Goal: Task Accomplishment & Management: Use online tool/utility

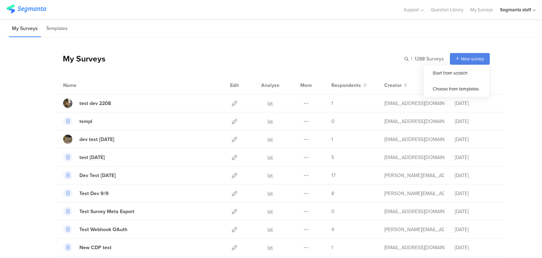
click at [454, 61] on div "New survey" at bounding box center [470, 59] width 40 height 12
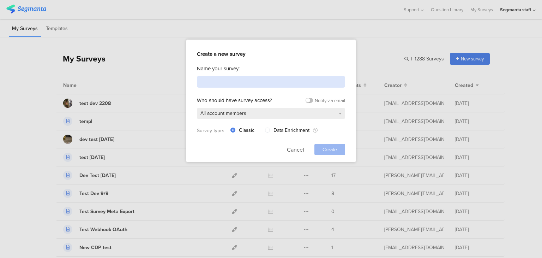
click at [264, 78] on input at bounding box center [271, 82] width 148 height 12
type input "W"
type input "SEG-972"
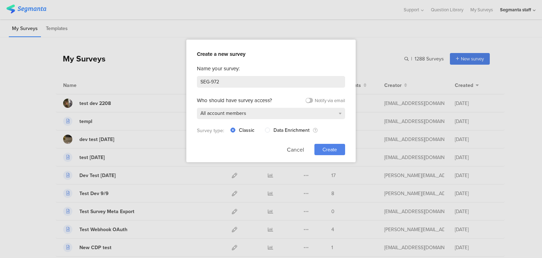
click at [331, 147] on span "Create" at bounding box center [330, 149] width 14 height 7
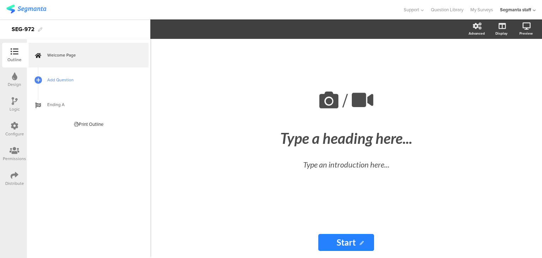
click at [50, 77] on span "Add Question" at bounding box center [92, 79] width 90 height 7
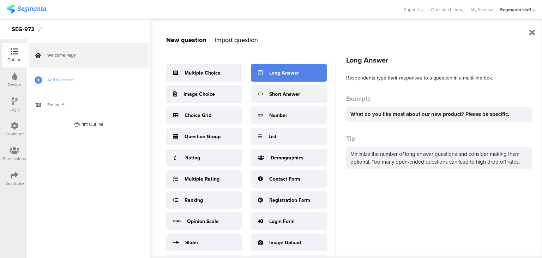
click at [284, 78] on div "Long Answer" at bounding box center [289, 73] width 76 height 18
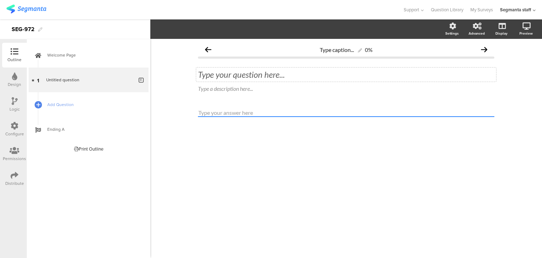
click at [254, 75] on div "Type your question here..." at bounding box center [346, 74] width 300 height 14
click at [14, 173] on icon at bounding box center [15, 175] width 8 height 8
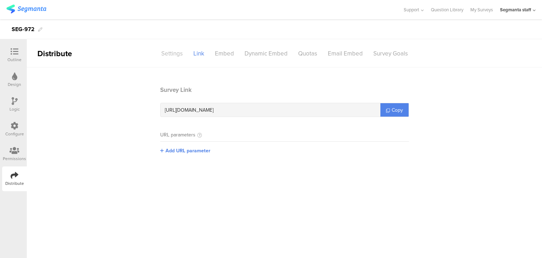
click at [181, 53] on div "Settings" at bounding box center [172, 53] width 32 height 12
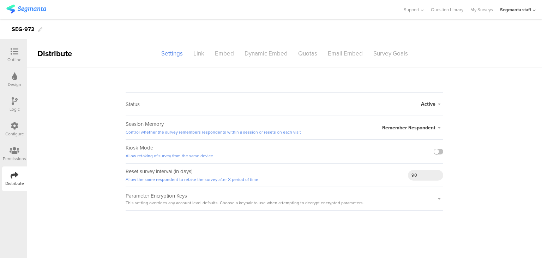
click at [431, 104] on span "Active" at bounding box center [428, 103] width 14 height 7
click at [425, 99] on div "Active Active Closed Schedule Start Date: End Date: Save Cancel" at bounding box center [432, 104] width 22 height 23
click at [414, 124] on span "Remember Respondent" at bounding box center [408, 127] width 53 height 7
click at [428, 101] on span "Active" at bounding box center [428, 103] width 14 height 7
click at [422, 115] on li "Active" at bounding box center [402, 118] width 81 height 14
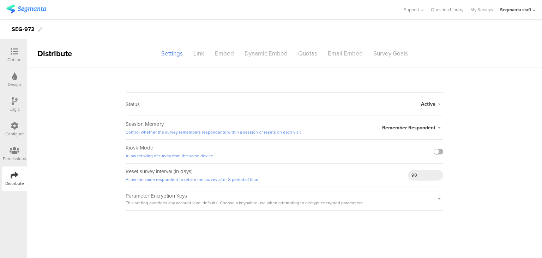
click at [435, 149] on label at bounding box center [439, 152] width 10 height 6
click at [0, 0] on input "checkbox" at bounding box center [0, 0] width 0 height 0
click at [202, 52] on div "Link" at bounding box center [199, 53] width 22 height 12
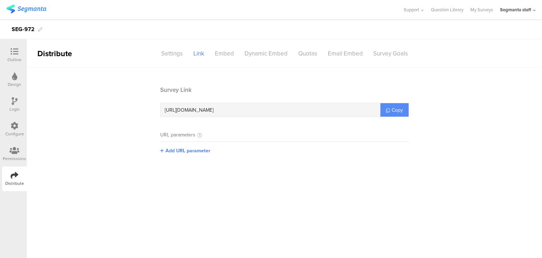
click at [403, 108] on span "Copy" at bounding box center [397, 109] width 11 height 7
click at [402, 108] on span "Copy" at bounding box center [397, 109] width 11 height 7
click at [402, 107] on span "Copy" at bounding box center [397, 109] width 11 height 7
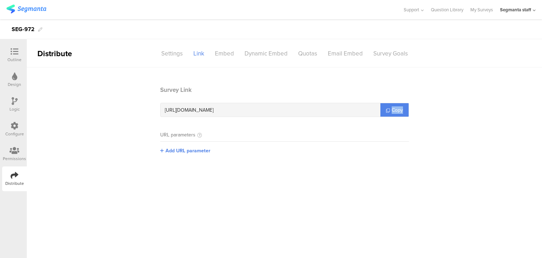
drag, startPoint x: 402, startPoint y: 107, endPoint x: 542, endPoint y: 0, distance: 176.3
click at [408, 105] on link "Copy" at bounding box center [395, 109] width 28 height 13
click at [476, 4] on link "My Surveys" at bounding box center [482, 9] width 23 height 19
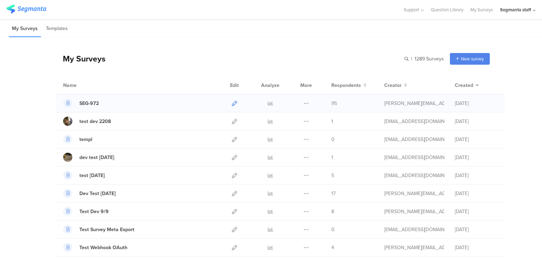
click at [232, 102] on icon at bounding box center [234, 103] width 5 height 5
click at [268, 103] on icon at bounding box center [270, 103] width 5 height 5
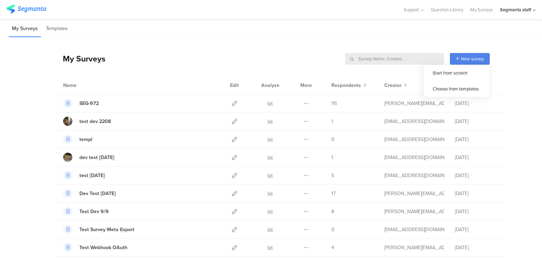
click at [469, 60] on span "New survey" at bounding box center [472, 58] width 23 height 7
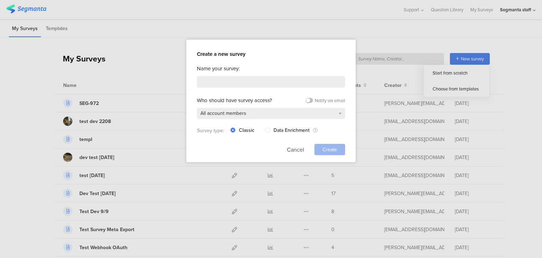
click at [441, 73] on div at bounding box center [271, 129] width 542 height 258
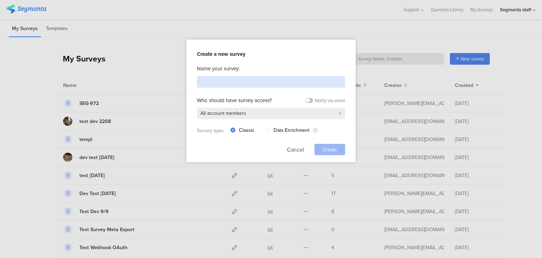
click at [312, 85] on input at bounding box center [271, 82] width 148 height 12
type input "Test"
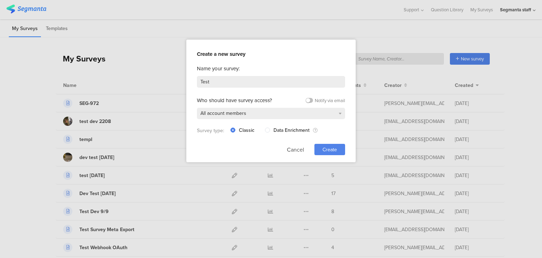
click at [333, 146] on span "Create" at bounding box center [330, 149] width 14 height 7
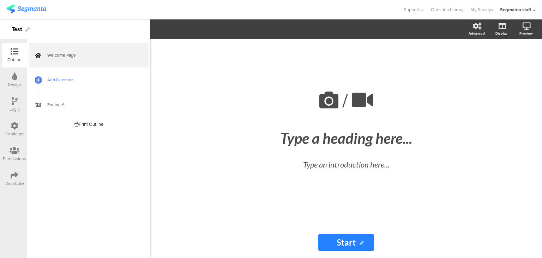
click at [56, 80] on span "Add Question" at bounding box center [92, 79] width 90 height 7
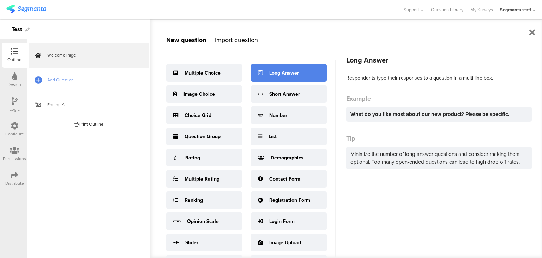
click at [272, 72] on div "Long Answer" at bounding box center [284, 72] width 30 height 7
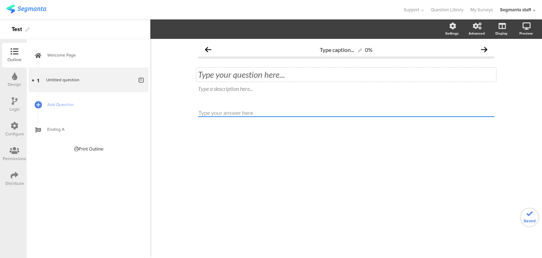
click at [261, 75] on div "Type your question here..." at bounding box center [346, 74] width 297 height 11
click at [20, 179] on div "Distribute" at bounding box center [14, 178] width 25 height 25
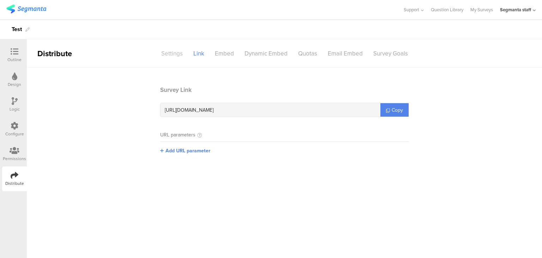
click at [177, 58] on div "Settings" at bounding box center [172, 53] width 32 height 12
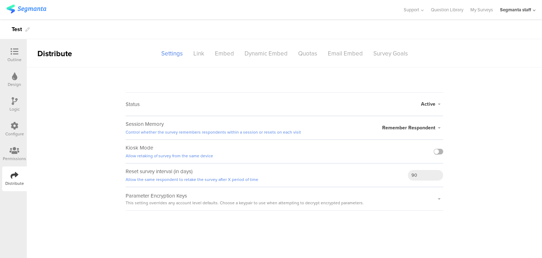
click at [442, 155] on div at bounding box center [439, 151] width 10 height 23
click at [438, 151] on label at bounding box center [439, 152] width 10 height 6
click at [0, 0] on input "checkbox" at bounding box center [0, 0] width 0 height 0
click at [204, 52] on div "Link" at bounding box center [199, 53] width 22 height 12
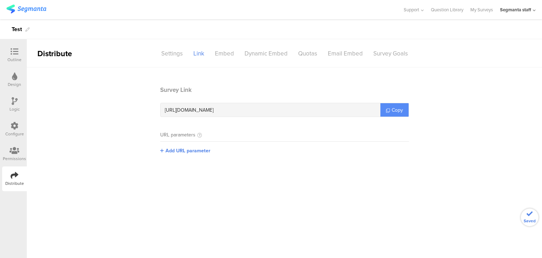
click at [405, 113] on link "Copy" at bounding box center [395, 109] width 28 height 13
click at [404, 113] on link "Copy" at bounding box center [395, 109] width 28 height 13
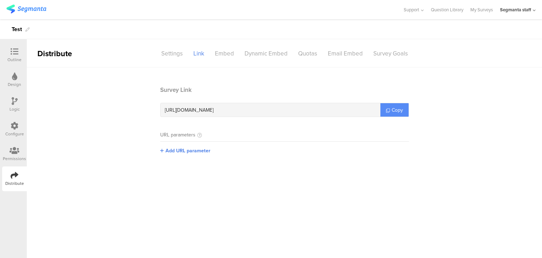
click at [404, 113] on link "Copy" at bounding box center [395, 109] width 28 height 13
click at [405, 113] on link "Copy" at bounding box center [395, 109] width 28 height 13
click at [403, 112] on link "Copy" at bounding box center [395, 109] width 28 height 13
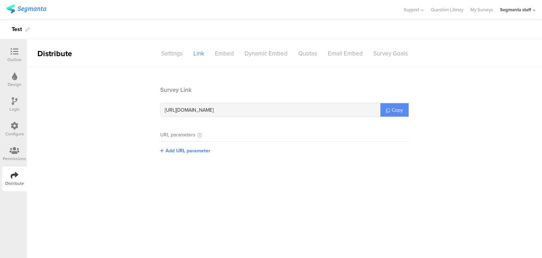
click at [403, 112] on link "Copy" at bounding box center [395, 109] width 28 height 13
click at [404, 112] on link "Copy" at bounding box center [395, 109] width 28 height 13
click at [535, 12] on icon at bounding box center [534, 10] width 3 height 5
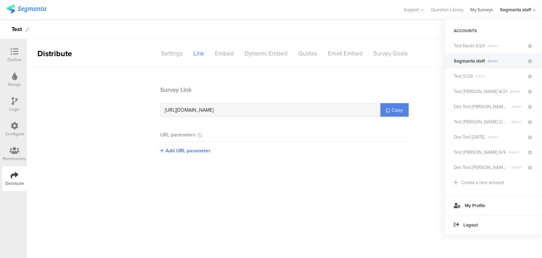
click at [480, 12] on link "My Surveys" at bounding box center [482, 9] width 23 height 19
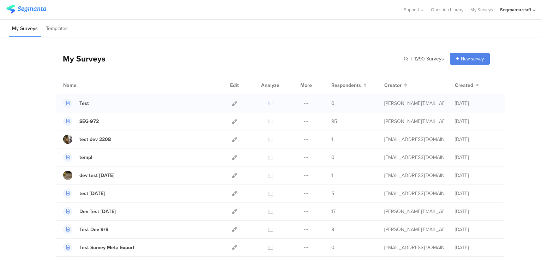
click at [268, 101] on icon at bounding box center [270, 103] width 5 height 5
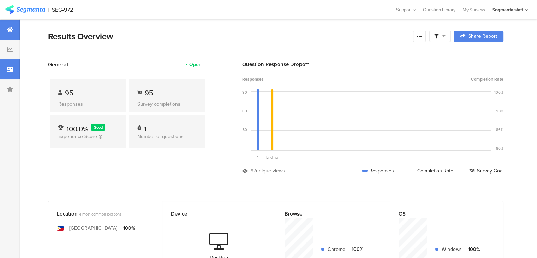
click at [13, 70] on icon at bounding box center [10, 69] width 6 height 6
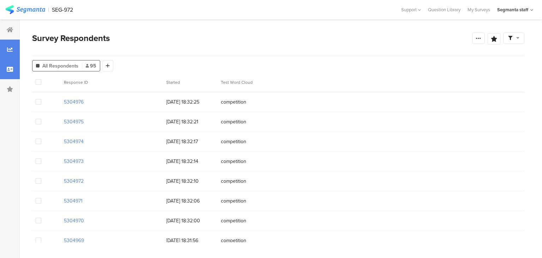
click at [8, 48] on icon at bounding box center [10, 50] width 6 height 6
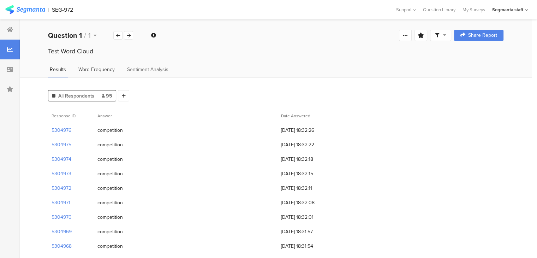
click at [95, 71] on span "Word Frequency" at bounding box center [96, 69] width 36 height 7
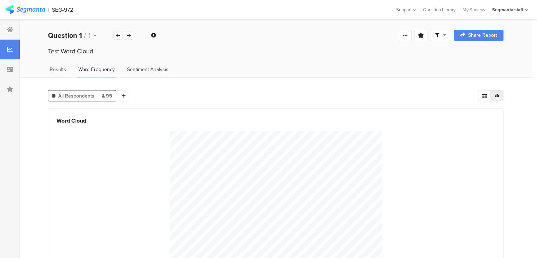
click at [141, 67] on span "Sentiment Analysis" at bounding box center [147, 69] width 41 height 7
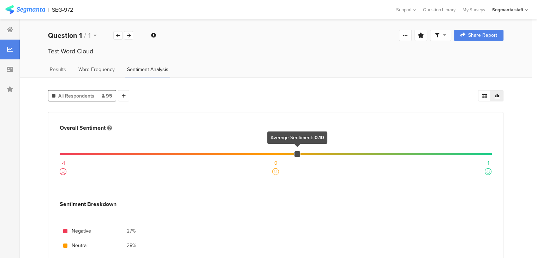
click at [99, 74] on div "Word Frequency" at bounding box center [97, 72] width 40 height 12
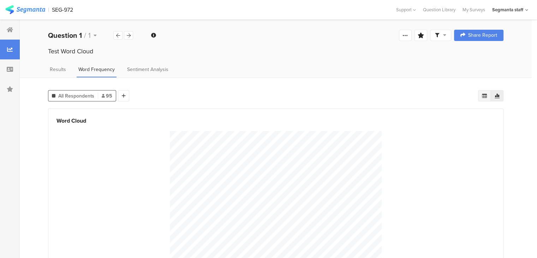
click at [487, 97] on icon at bounding box center [485, 96] width 6 height 6
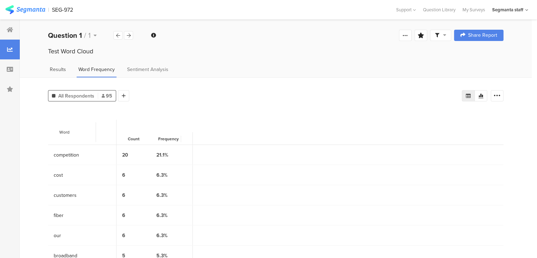
click at [52, 69] on span "Results" at bounding box center [58, 69] width 16 height 7
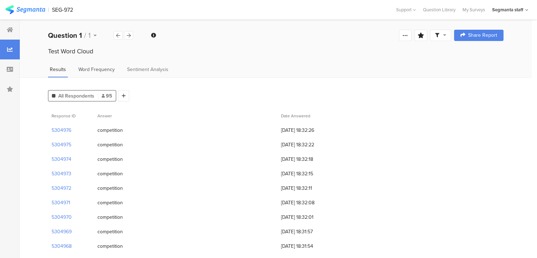
click at [89, 70] on span "Word Frequency" at bounding box center [96, 69] width 36 height 7
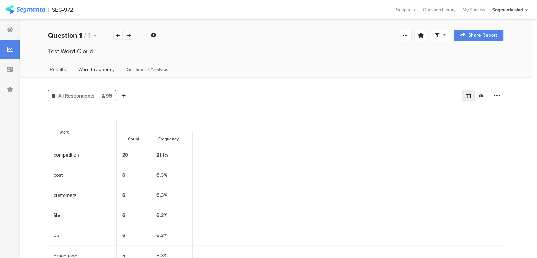
click at [61, 66] on span "Results" at bounding box center [58, 69] width 16 height 7
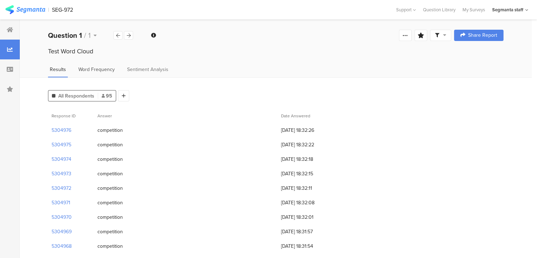
click at [83, 66] on span "Word Frequency" at bounding box center [96, 69] width 36 height 7
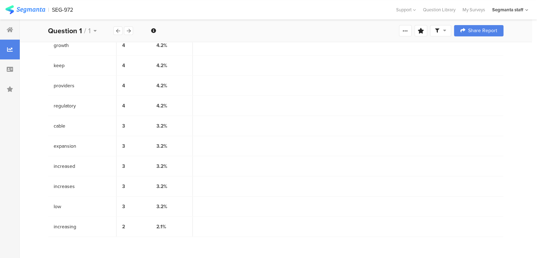
scroll to position [291, 0]
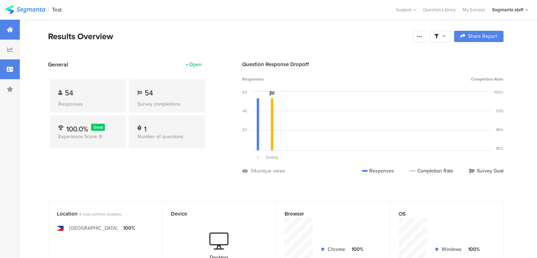
click at [10, 69] on icon at bounding box center [10, 69] width 6 height 6
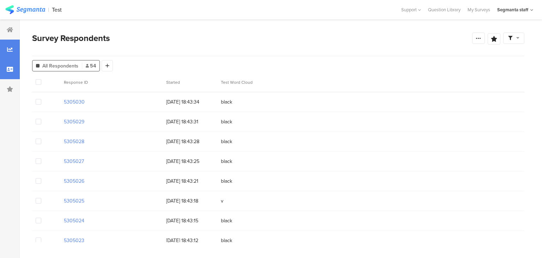
click at [8, 49] on icon at bounding box center [10, 50] width 6 height 6
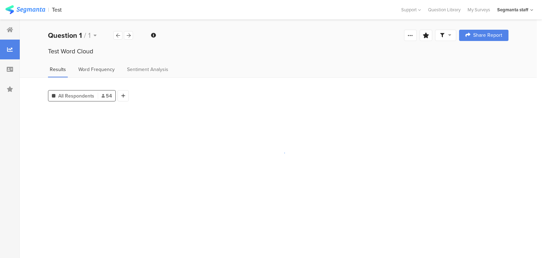
click at [102, 71] on span "Word Frequency" at bounding box center [96, 69] width 36 height 7
click at [99, 70] on span "Word Frequency" at bounding box center [96, 69] width 36 height 7
click at [101, 67] on span "Word Frequency" at bounding box center [96, 69] width 36 height 7
